Goal: Task Accomplishment & Management: Manage account settings

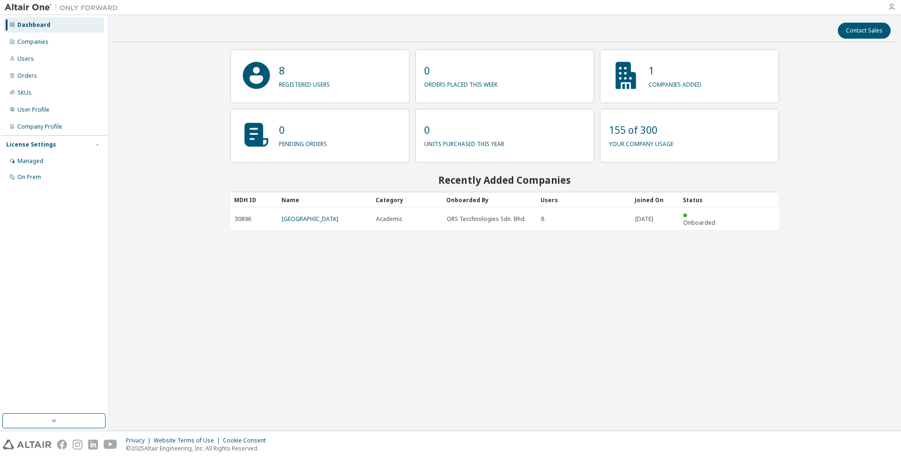
click at [892, 4] on icon "button" at bounding box center [892, 7] width 8 height 8
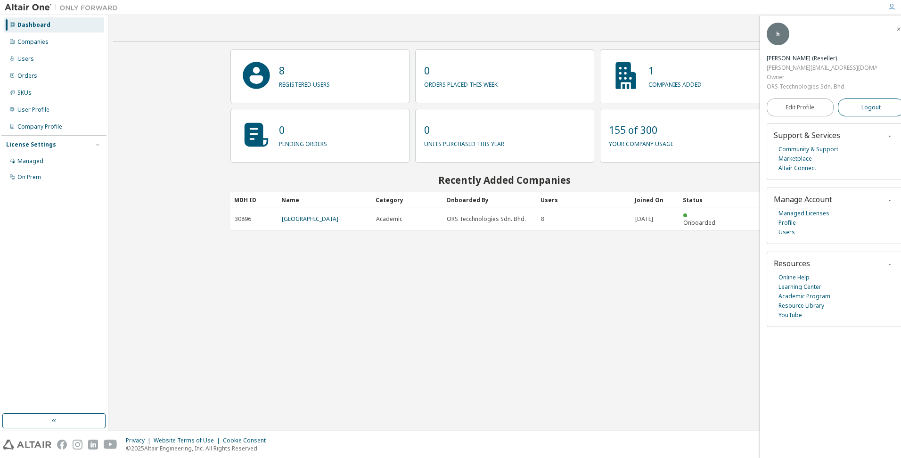
click at [861, 103] on span "Logout" at bounding box center [870, 107] width 19 height 9
